Goal: Task Accomplishment & Management: Complete application form

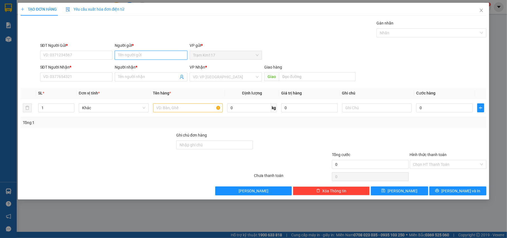
click at [161, 58] on input "Người gửi *" at bounding box center [151, 55] width 73 height 9
click at [136, 57] on input "Ô ÌNH··" at bounding box center [151, 55] width 73 height 9
type input "Ô"
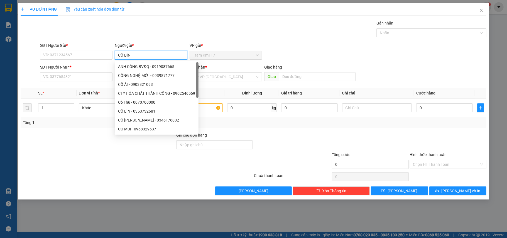
type input "CÔ BÌNH"
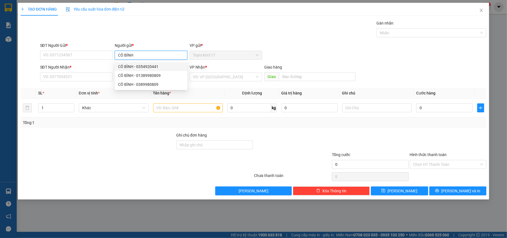
click at [138, 67] on div "CÔ BÌNH - 0354920441" at bounding box center [151, 67] width 66 height 6
type input "0354920441"
type input "CÔ BÌNH"
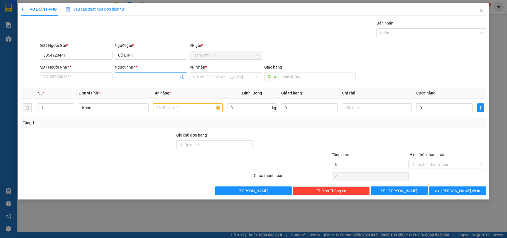
click at [182, 79] on icon "user-add" at bounding box center [182, 77] width 4 height 4
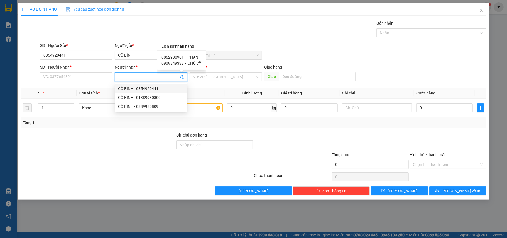
click at [192, 56] on span "PHAN" at bounding box center [193, 57] width 11 height 4
type input "0862930901"
type input "PHAN"
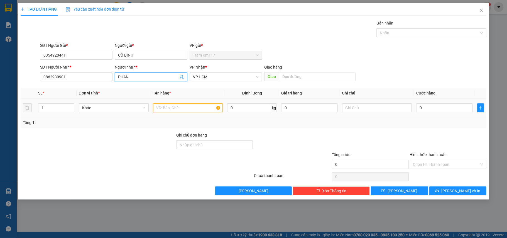
click at [180, 110] on input "text" at bounding box center [188, 107] width 70 height 9
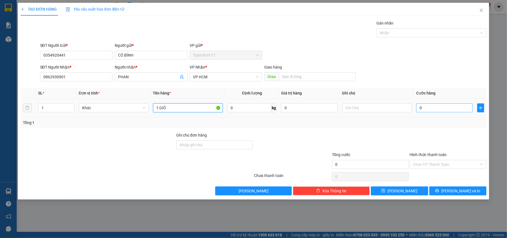
type input "1 GIỎ"
click at [426, 108] on input "0" at bounding box center [445, 107] width 56 height 9
type input "3"
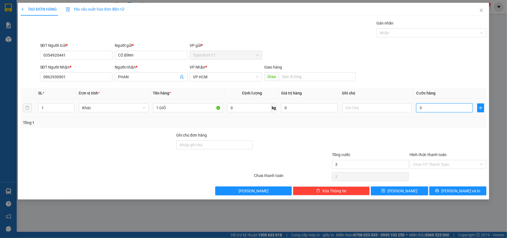
type input "30"
type input "300"
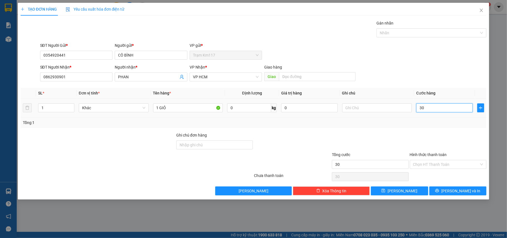
type input "300"
type input "3.000"
type input "30.000"
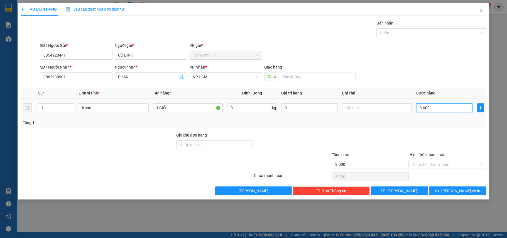
type input "30.000"
click at [435, 163] on input "Hình thức thanh toán" at bounding box center [447, 164] width 66 height 8
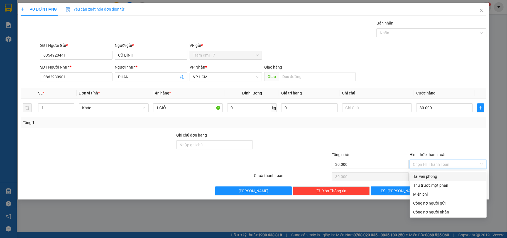
click at [430, 175] on div "Tại văn phòng" at bounding box center [449, 176] width 70 height 6
type input "0"
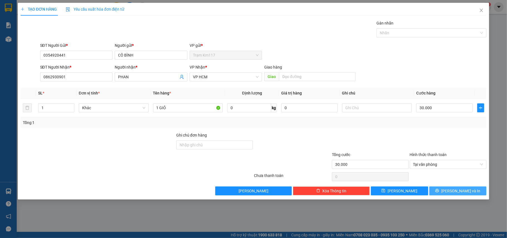
click at [440, 191] on button "[PERSON_NAME] và In" at bounding box center [458, 190] width 57 height 9
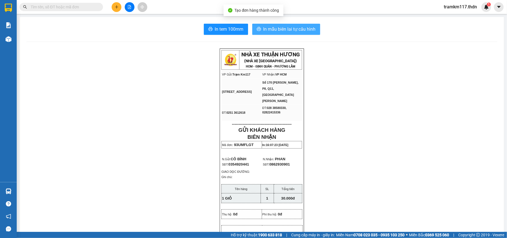
click at [272, 31] on span "In mẫu biên lai tự cấu hình" at bounding box center [290, 29] width 52 height 7
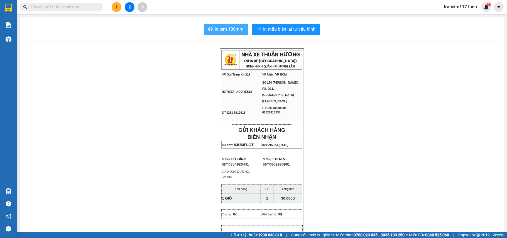
click at [221, 30] on span "In tem 100mm" at bounding box center [229, 29] width 29 height 7
click at [115, 6] on icon "plus" at bounding box center [117, 7] width 4 height 4
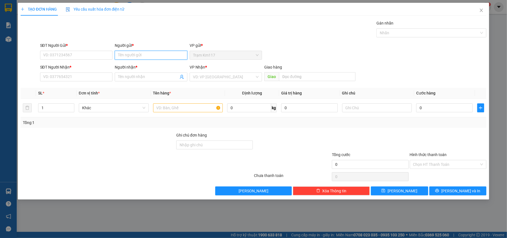
click at [138, 56] on input "Người gửi *" at bounding box center [151, 55] width 73 height 9
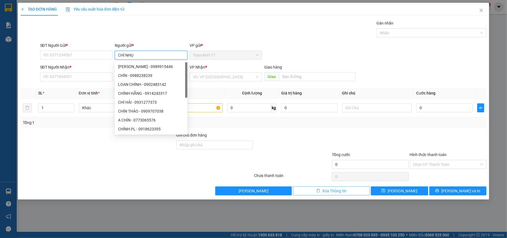
type input "CHÍ NHỤC"
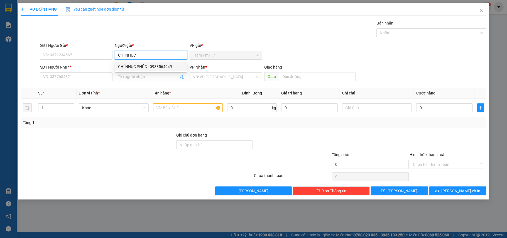
click at [157, 66] on div "CHÍ NHỤC PHÚC - 0983564949" at bounding box center [151, 67] width 66 height 6
type input "0983564949"
type input "CHÍ NHỤC PHÚC"
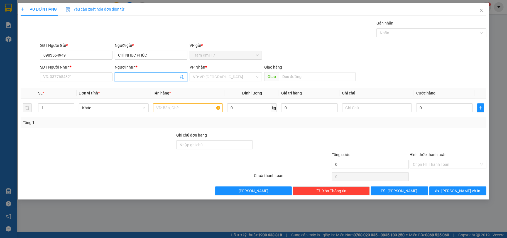
click at [181, 76] on icon "user-add" at bounding box center [182, 77] width 4 height 4
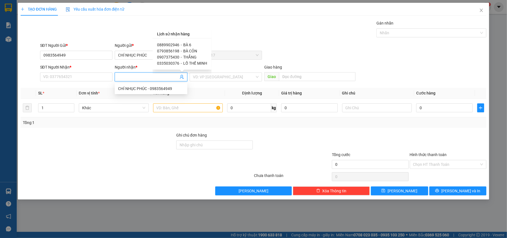
click at [177, 45] on span "0889902946" at bounding box center [168, 45] width 22 height 4
type input "0889902946"
type input "BÀ 6"
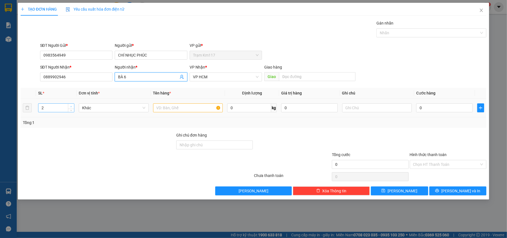
click at [71, 107] on icon "up" at bounding box center [71, 106] width 2 height 1
type input "3"
click at [71, 107] on icon "up" at bounding box center [71, 106] width 2 height 1
click at [184, 111] on input "text" at bounding box center [188, 107] width 70 height 9
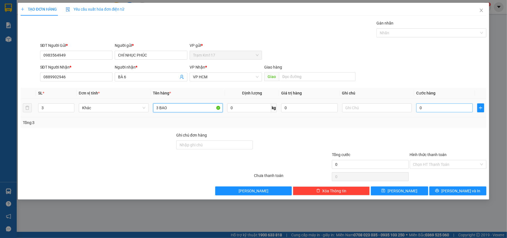
type input "3 BAO"
click at [444, 111] on input "0" at bounding box center [445, 107] width 56 height 9
type input "9"
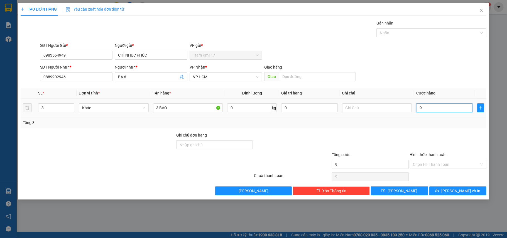
type input "90"
type input "900"
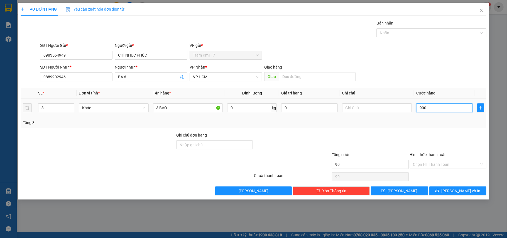
type input "900"
type input "9.000"
type input "90.000"
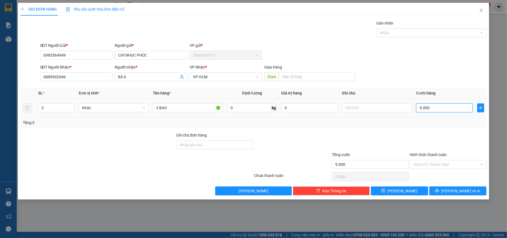
type input "90.000"
click at [403, 192] on span "[PERSON_NAME]" at bounding box center [403, 191] width 30 height 6
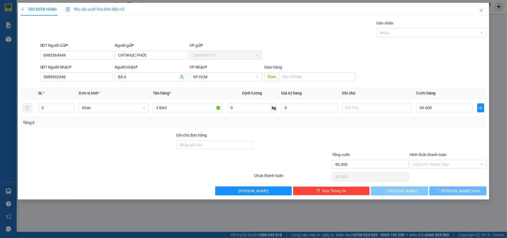
type input "1"
type input "0"
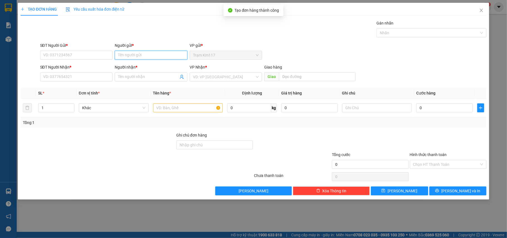
click at [144, 57] on input "Người gửi *" at bounding box center [151, 55] width 73 height 9
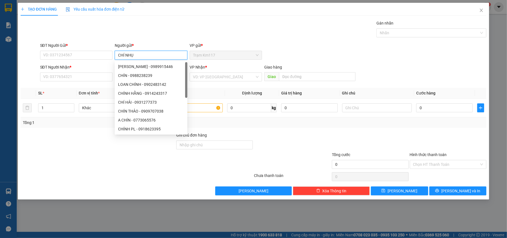
type input "CHÍ NHỤC"
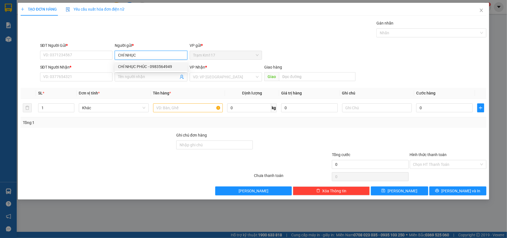
click at [145, 65] on div "CHÍ NHỤC PHÚC - 0983564949" at bounding box center [151, 67] width 66 height 6
type input "0983564949"
type input "CHÍ NHỤC PHÚC"
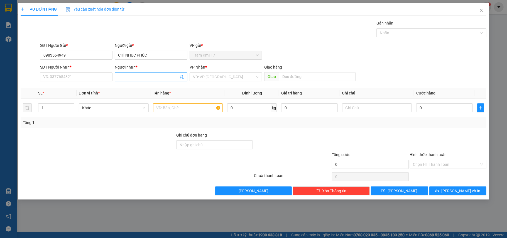
click at [181, 78] on icon "user-add" at bounding box center [182, 77] width 4 height 4
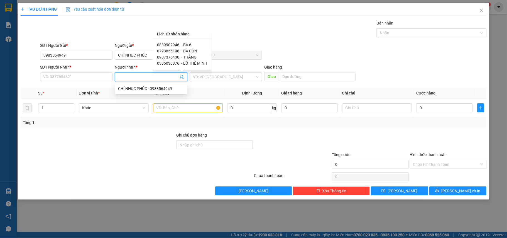
click at [178, 52] on div "0793856198 - BÀ CỎN" at bounding box center [182, 51] width 50 height 6
type input "0793856198"
type input "BÀ CỎN"
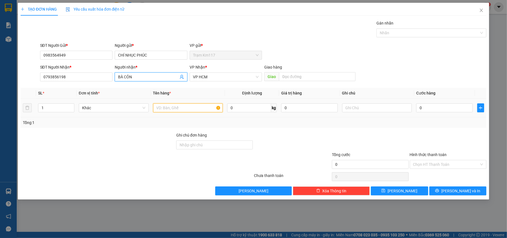
click at [172, 108] on input "text" at bounding box center [188, 107] width 70 height 9
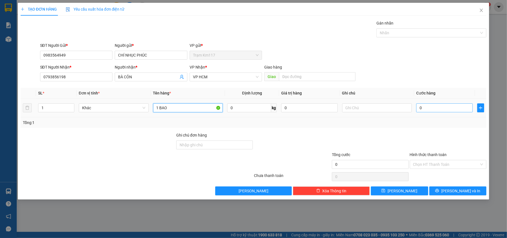
type input "1 BAO"
click at [443, 112] on input "0" at bounding box center [445, 107] width 56 height 9
type input "3"
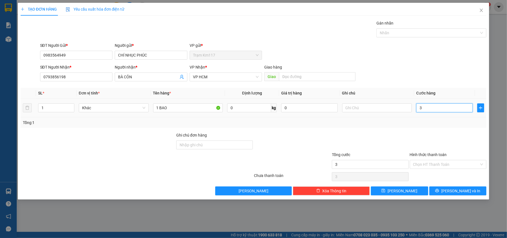
type input "30"
type input "300"
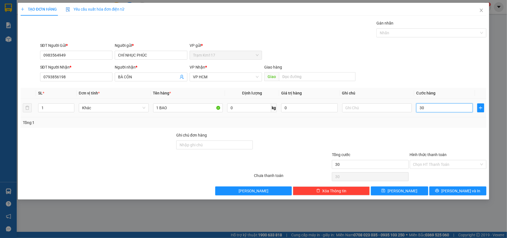
type input "300"
type input "3.000"
type input "30.000"
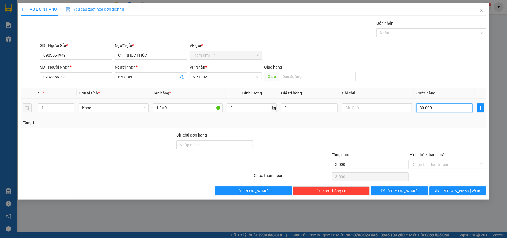
type input "30.000"
click at [404, 192] on span "[PERSON_NAME]" at bounding box center [403, 191] width 30 height 6
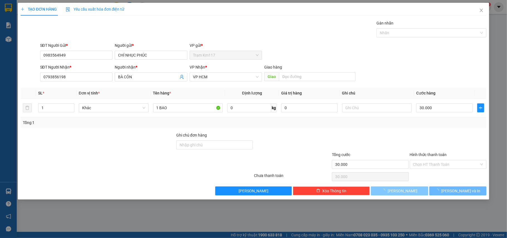
type input "0"
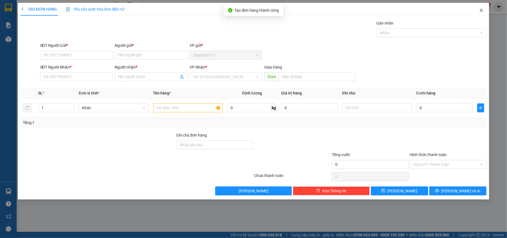
click at [481, 10] on icon "close" at bounding box center [482, 10] width 4 height 4
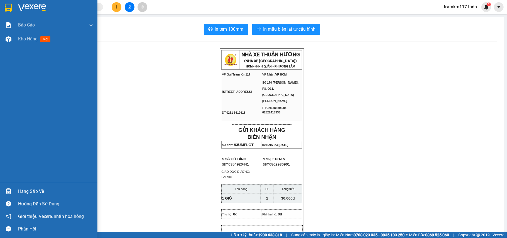
click at [9, 7] on img at bounding box center [8, 8] width 7 height 8
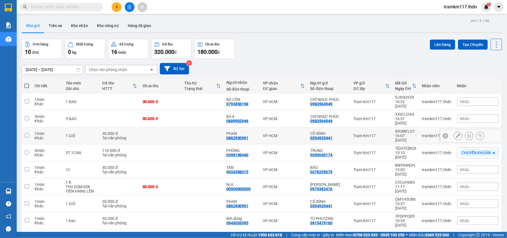
scroll to position [26, 0]
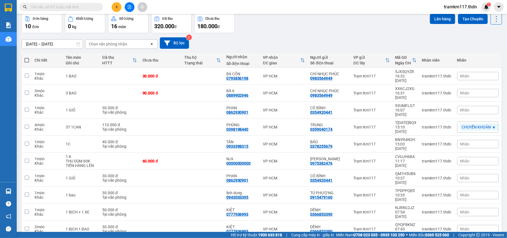
click at [472, 195] on span "100 / trang" at bounding box center [476, 198] width 20 height 6
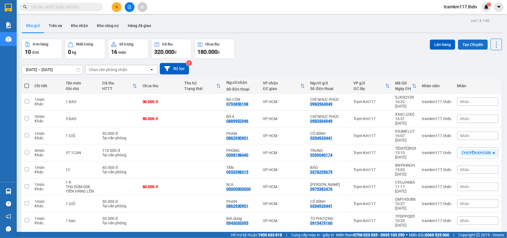
click at [461, 45] on button "Tạo Chuyến" at bounding box center [473, 45] width 30 height 10
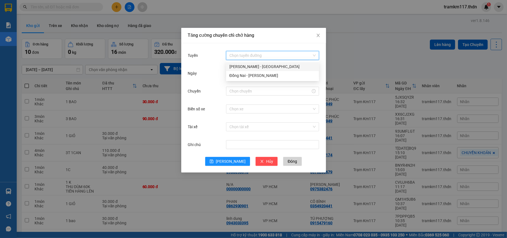
click at [258, 57] on input "Tuyến" at bounding box center [271, 55] width 82 height 8
click at [245, 74] on div "Đồng Nai - [PERSON_NAME]" at bounding box center [273, 75] width 86 height 6
click at [249, 91] on input "Chuyến" at bounding box center [270, 91] width 81 height 6
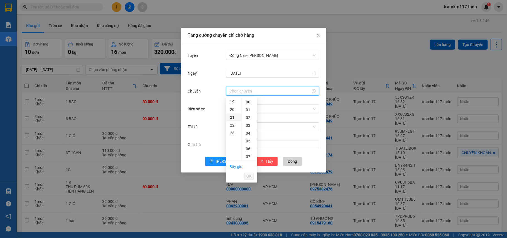
scroll to position [111, 0]
click at [233, 131] on div "18" at bounding box center [234, 131] width 16 height 8
click at [249, 149] on div "30" at bounding box center [249, 151] width 15 height 8
type input "18:30"
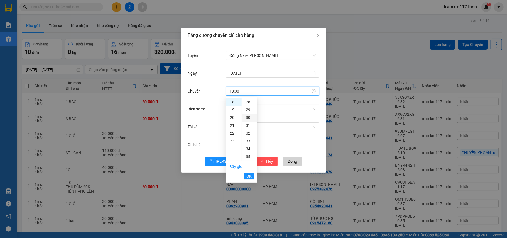
scroll to position [234, 0]
click at [249, 176] on span "OK" at bounding box center [249, 176] width 5 height 6
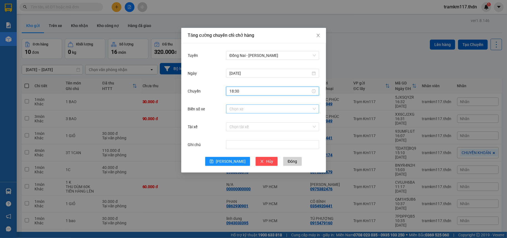
click at [245, 110] on input "Biển số xe" at bounding box center [271, 109] width 82 height 8
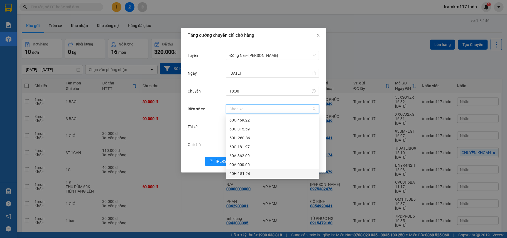
click at [235, 172] on div "60H-151.24" at bounding box center [273, 174] width 86 height 6
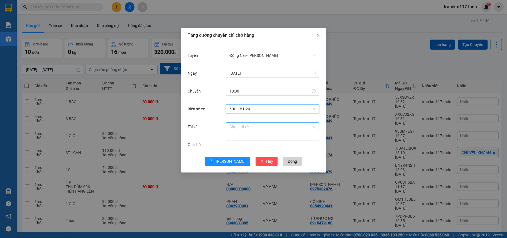
click at [245, 125] on input "Tài xế" at bounding box center [271, 127] width 82 height 8
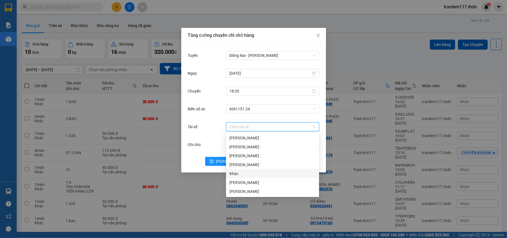
click at [235, 173] on div "Khác" at bounding box center [273, 174] width 86 height 6
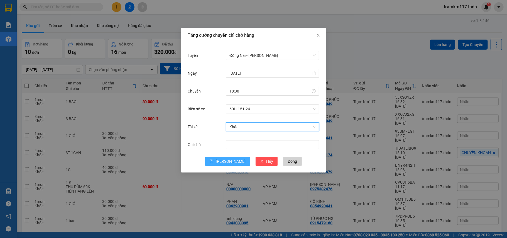
click at [229, 162] on span "[PERSON_NAME]" at bounding box center [231, 161] width 30 height 6
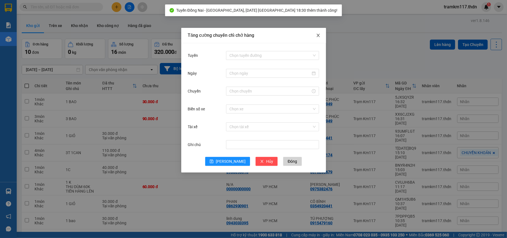
click at [319, 34] on icon "close" at bounding box center [318, 35] width 4 height 4
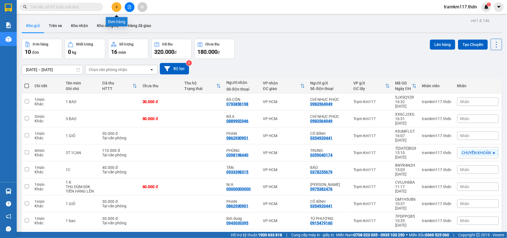
click at [118, 8] on icon "plus" at bounding box center [117, 7] width 4 height 4
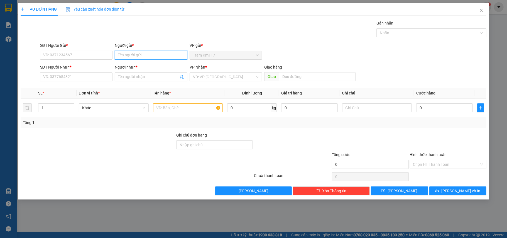
click at [129, 55] on input "Người gửi *" at bounding box center [151, 55] width 73 height 9
type input "CHÍ 115"
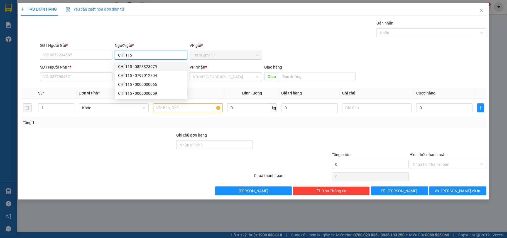
click at [144, 65] on div "CHÍ 115 - 0828323979" at bounding box center [151, 67] width 66 height 6
type input "0828323979"
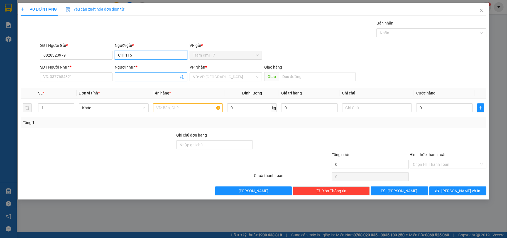
type input "CHÍ 115"
click at [182, 77] on icon "user-add" at bounding box center [182, 77] width 4 height 4
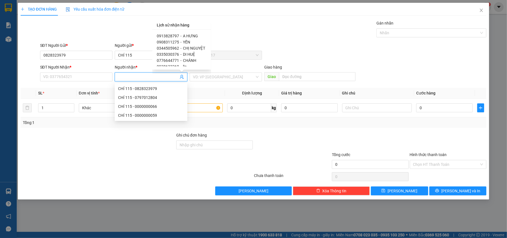
click at [183, 54] on span "DI HUỆ" at bounding box center [189, 54] width 12 height 4
type input "0335030376"
type input "DI HUỆ"
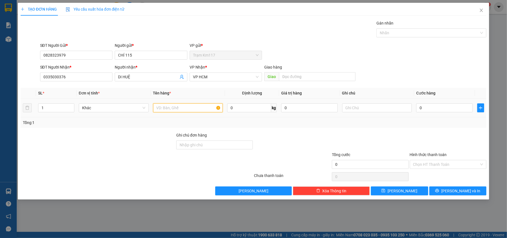
click at [163, 110] on input "text" at bounding box center [188, 107] width 70 height 9
type input "1 BỊCH"
click at [430, 110] on input "0" at bounding box center [445, 107] width 56 height 9
type input "2"
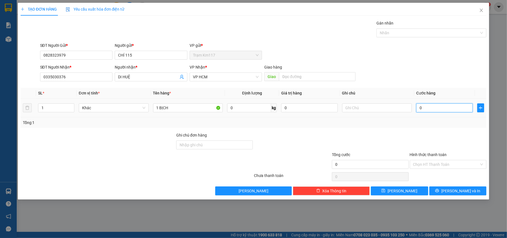
type input "2"
type input "20"
type input "200"
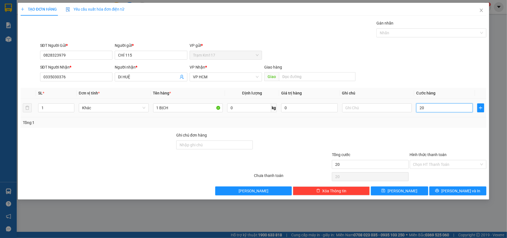
type input "200"
type input "2.000"
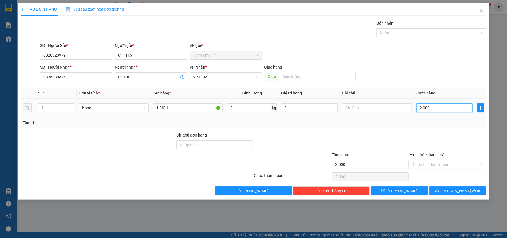
type input "20.000"
click at [437, 165] on input "Hình thức thanh toán" at bounding box center [447, 164] width 66 height 8
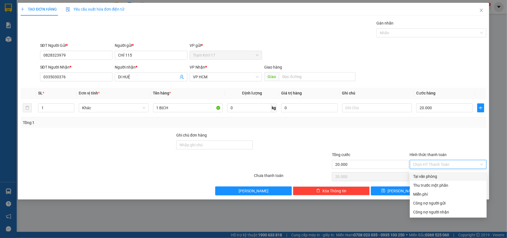
click at [429, 176] on div "Tại văn phòng" at bounding box center [449, 176] width 70 height 6
type input "0"
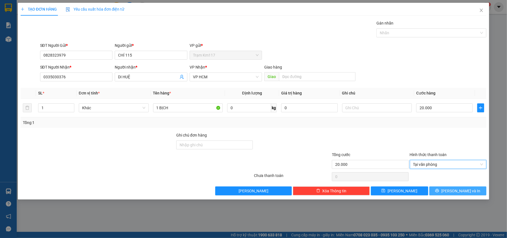
click at [441, 191] on button "[PERSON_NAME] và In" at bounding box center [458, 190] width 57 height 9
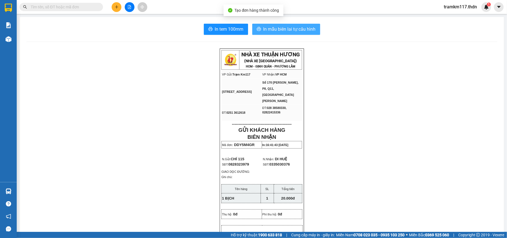
click at [276, 31] on span "In mẫu biên lai tự cấu hình" at bounding box center [290, 29] width 52 height 7
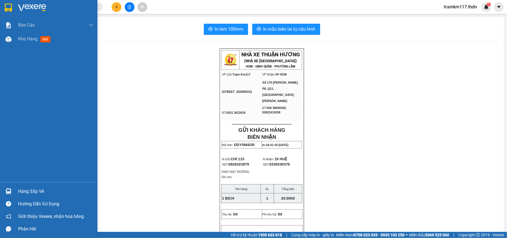
click at [9, 9] on img at bounding box center [8, 8] width 7 height 8
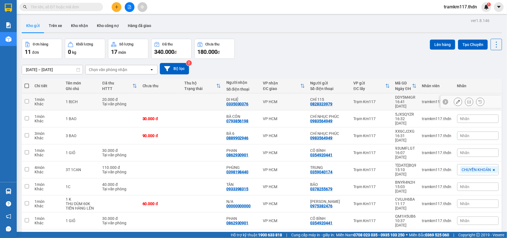
scroll to position [30, 0]
